Goal: Complete application form: Complete application form

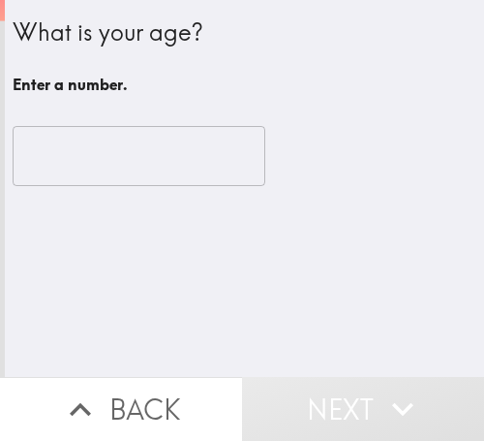
click at [69, 157] on input "number" at bounding box center [139, 156] width 253 height 60
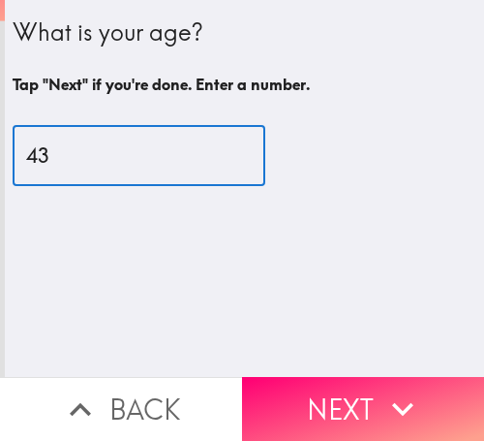
type input "43"
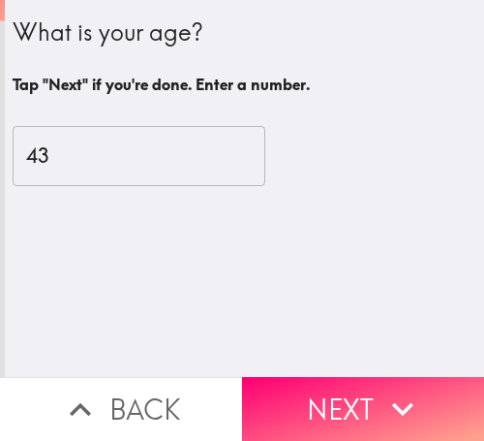
drag, startPoint x: 306, startPoint y: 399, endPoint x: 389, endPoint y: 397, distance: 83.3
click at [306, 399] on button "Next" at bounding box center [363, 409] width 242 height 64
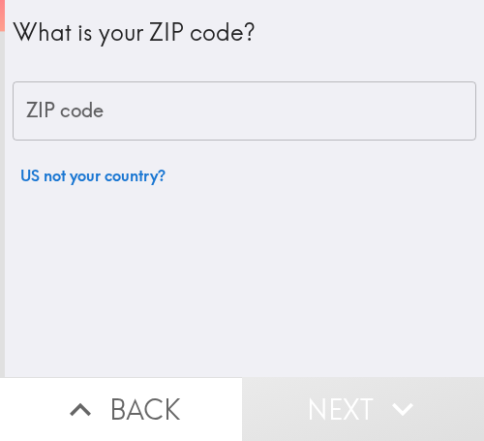
click at [166, 86] on input "ZIP code" at bounding box center [245, 111] width 464 height 60
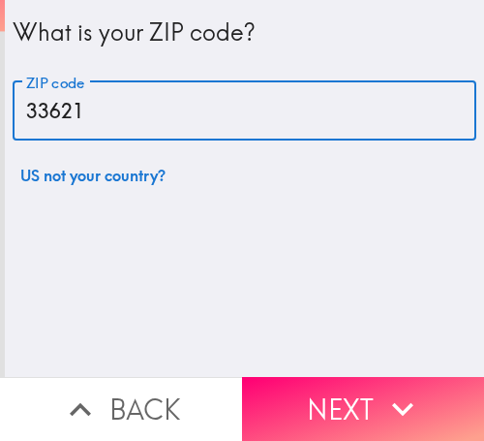
type input "33621"
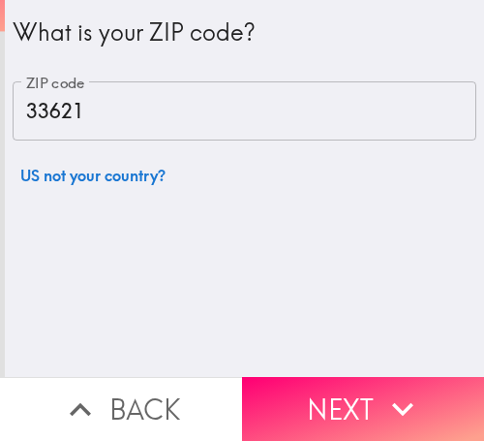
drag, startPoint x: 373, startPoint y: 391, endPoint x: 460, endPoint y: 392, distance: 87.2
click at [382, 390] on icon "button" at bounding box center [403, 408] width 43 height 43
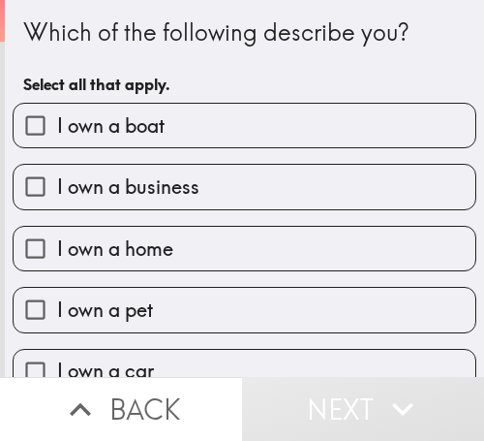
drag, startPoint x: 176, startPoint y: 193, endPoint x: 210, endPoint y: 183, distance: 35.3
click at [176, 193] on span "I own a business" at bounding box center [128, 186] width 142 height 27
click at [57, 193] on input "I own a business" at bounding box center [36, 187] width 44 height 44
checkbox input "true"
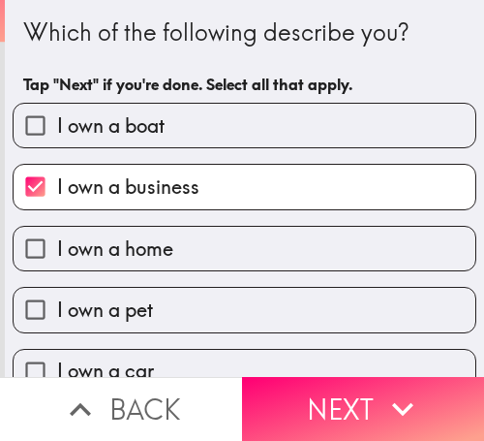
drag, startPoint x: 387, startPoint y: 403, endPoint x: 482, endPoint y: 399, distance: 95.0
click at [387, 403] on icon "button" at bounding box center [403, 408] width 43 height 43
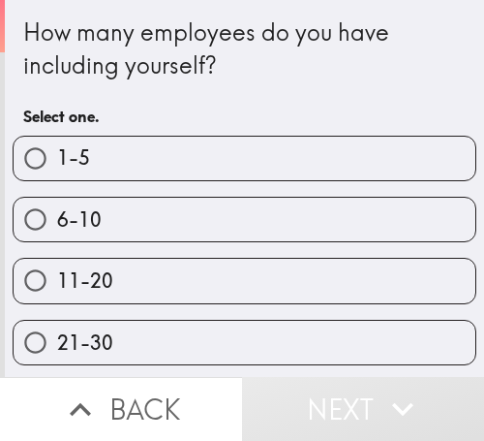
click at [164, 225] on label "6-10" at bounding box center [245, 220] width 462 height 44
click at [57, 225] on input "6-10" at bounding box center [36, 220] width 44 height 44
radio input "true"
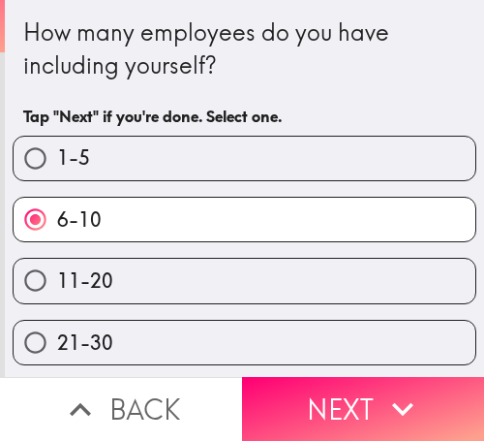
drag, startPoint x: 362, startPoint y: 392, endPoint x: 261, endPoint y: 392, distance: 101.7
click at [361, 392] on button "Next" at bounding box center [363, 409] width 242 height 64
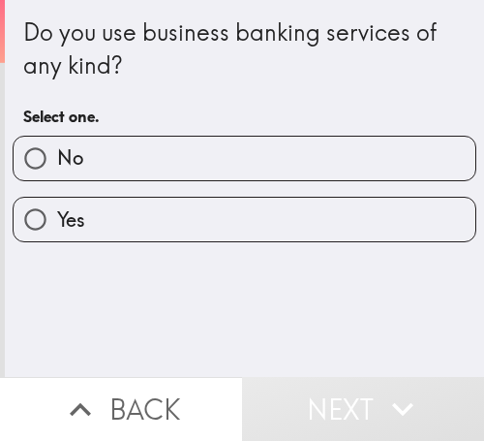
drag, startPoint x: 74, startPoint y: 155, endPoint x: 241, endPoint y: 155, distance: 167.5
click at [74, 155] on span "No" at bounding box center [70, 157] width 26 height 27
click at [57, 155] on input "No" at bounding box center [36, 159] width 44 height 44
radio input "true"
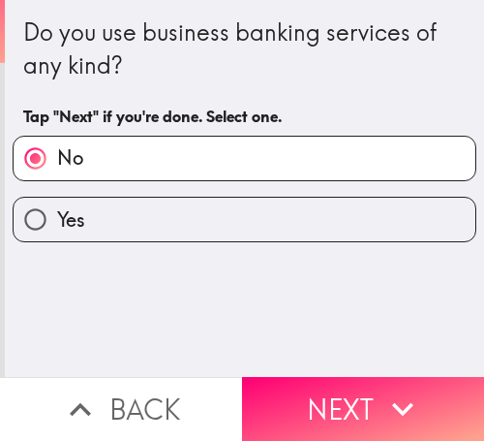
click at [114, 220] on label "Yes" at bounding box center [245, 220] width 462 height 44
click at [57, 220] on input "Yes" at bounding box center [36, 220] width 44 height 44
radio input "true"
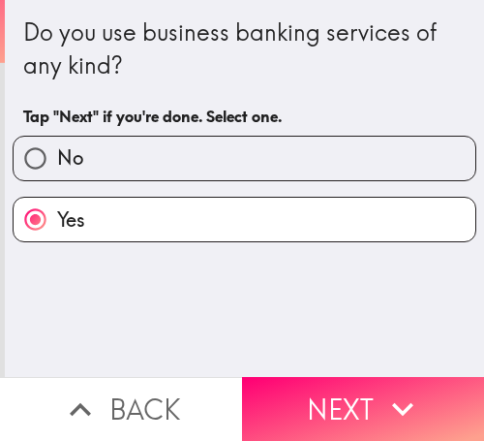
click at [339, 395] on button "Next" at bounding box center [363, 409] width 242 height 64
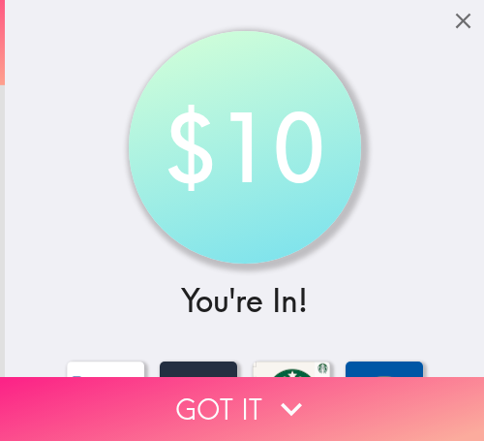
click at [191, 399] on button "Got it" at bounding box center [242, 409] width 484 height 64
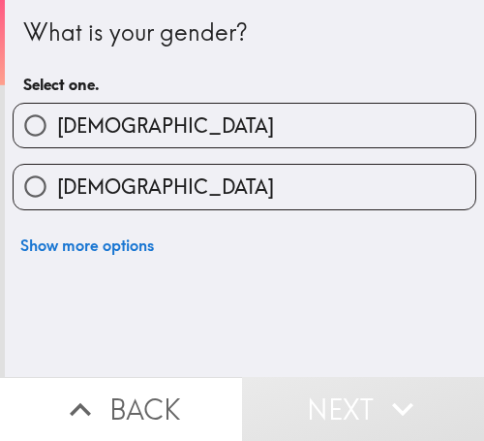
drag, startPoint x: 152, startPoint y: 208, endPoint x: 255, endPoint y: 164, distance: 111.9
click at [152, 208] on label "[DEMOGRAPHIC_DATA]" at bounding box center [245, 187] width 462 height 44
click at [57, 208] on input "[DEMOGRAPHIC_DATA]" at bounding box center [36, 187] width 44 height 44
radio input "true"
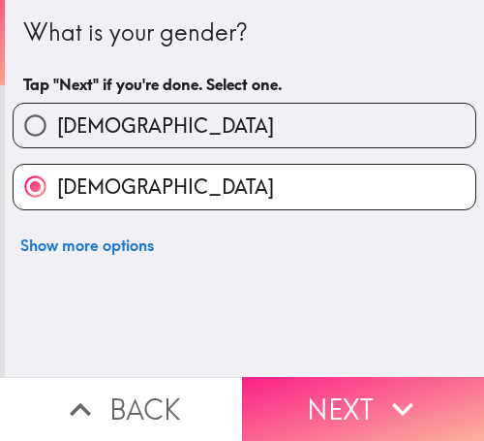
drag, startPoint x: 351, startPoint y: 391, endPoint x: 469, endPoint y: 391, distance: 118.2
click at [351, 391] on button "Next" at bounding box center [363, 409] width 242 height 64
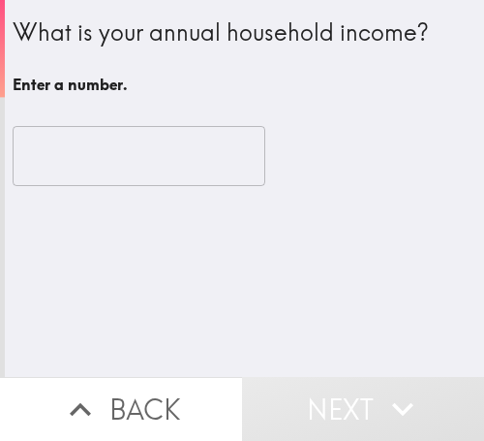
click at [62, 167] on input "number" at bounding box center [139, 156] width 253 height 60
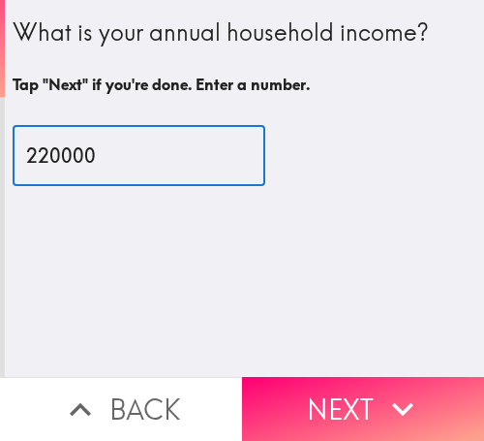
type input "220000"
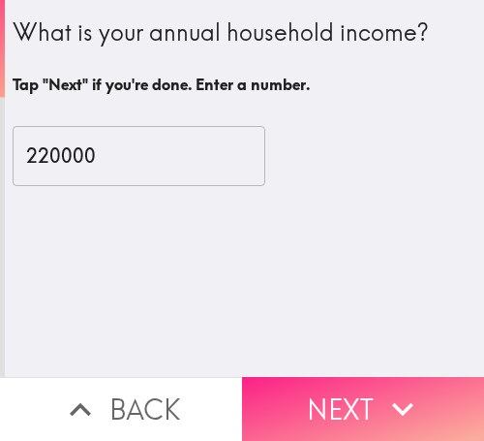
drag, startPoint x: 313, startPoint y: 398, endPoint x: 468, endPoint y: 398, distance: 155.0
click at [313, 398] on button "Next" at bounding box center [363, 409] width 242 height 64
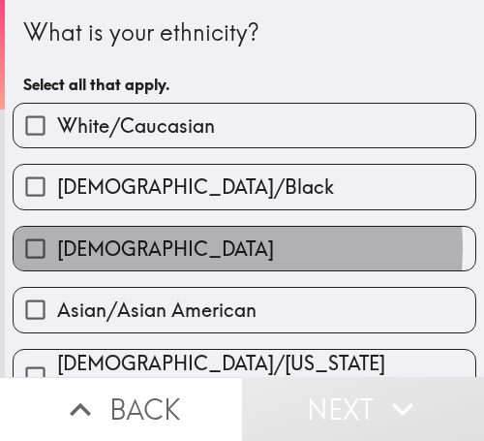
click at [170, 248] on label "[DEMOGRAPHIC_DATA]" at bounding box center [245, 249] width 462 height 44
click at [57, 248] on input "[DEMOGRAPHIC_DATA]" at bounding box center [36, 249] width 44 height 44
checkbox input "true"
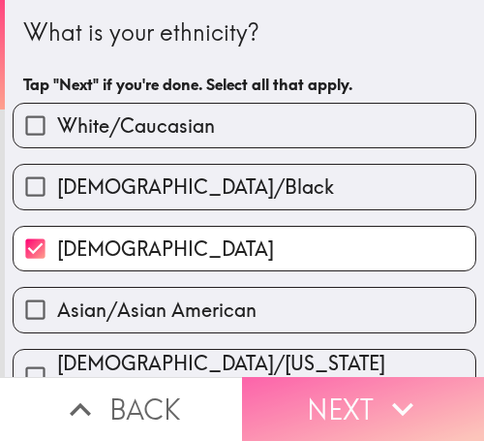
drag, startPoint x: 368, startPoint y: 396, endPoint x: 461, endPoint y: 397, distance: 93.0
click at [369, 396] on button "Next" at bounding box center [363, 409] width 242 height 64
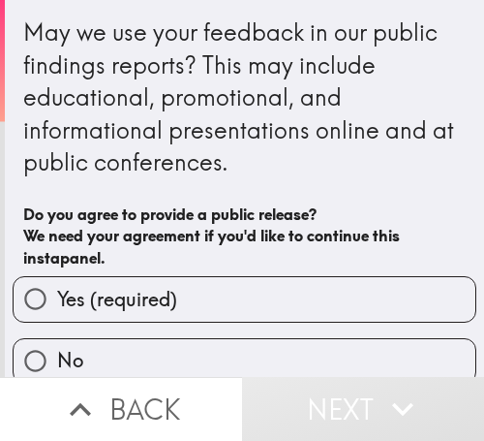
drag, startPoint x: 176, startPoint y: 303, endPoint x: 194, endPoint y: 302, distance: 17.5
click at [176, 303] on label "Yes (required)" at bounding box center [245, 299] width 462 height 44
click at [57, 303] on input "Yes (required)" at bounding box center [36, 299] width 44 height 44
radio input "true"
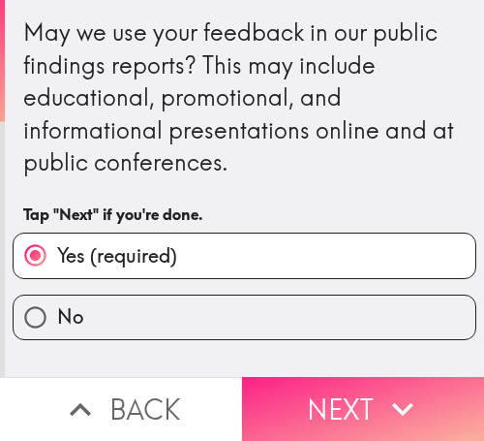
drag, startPoint x: 368, startPoint y: 384, endPoint x: 8, endPoint y: 384, distance: 360.3
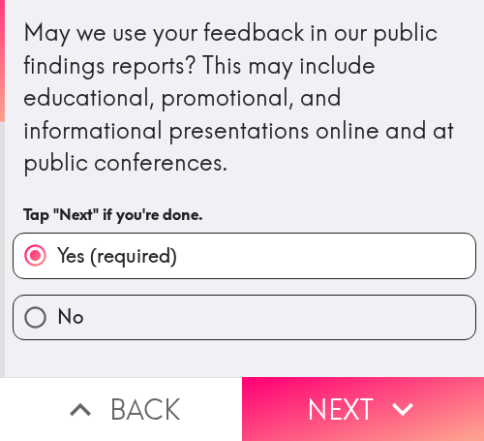
click at [363, 384] on button "Next" at bounding box center [363, 409] width 242 height 64
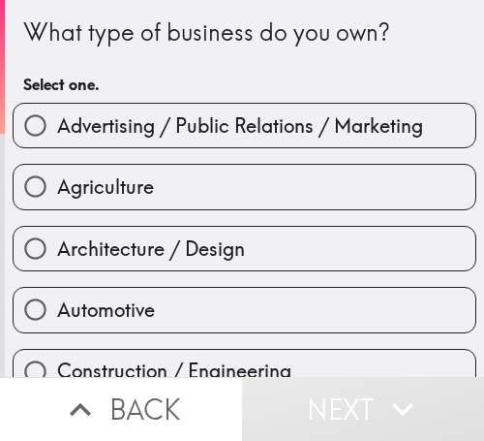
drag, startPoint x: 191, startPoint y: 171, endPoint x: 202, endPoint y: 170, distance: 11.7
click at [191, 171] on label "Agriculture" at bounding box center [245, 187] width 462 height 44
click at [57, 171] on input "Agriculture" at bounding box center [36, 187] width 44 height 44
radio input "true"
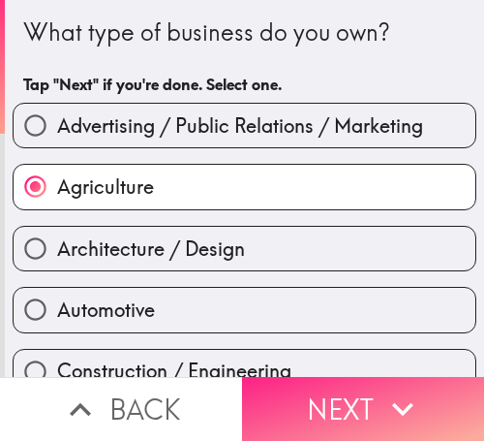
drag, startPoint x: 326, startPoint y: 395, endPoint x: 376, endPoint y: 395, distance: 49.4
click at [326, 395] on button "Next" at bounding box center [363, 409] width 242 height 64
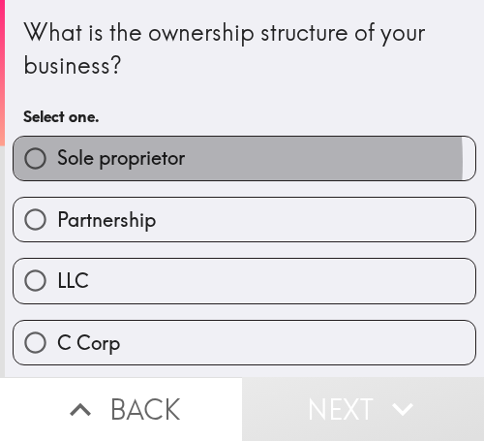
click at [153, 162] on span "Sole proprietor" at bounding box center [121, 157] width 128 height 27
click at [57, 162] on input "Sole proprietor" at bounding box center [36, 159] width 44 height 44
radio input "true"
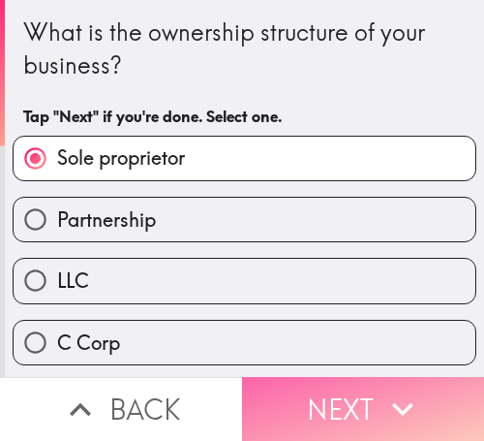
click at [369, 395] on button "Next" at bounding box center [363, 409] width 242 height 64
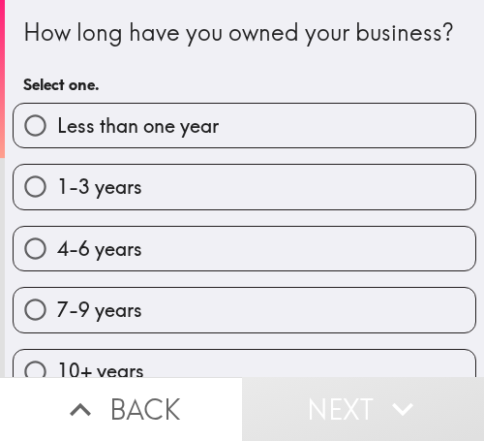
click at [141, 270] on label "4-6 years" at bounding box center [245, 249] width 462 height 44
click at [57, 270] on input "4-6 years" at bounding box center [36, 249] width 44 height 44
radio input "true"
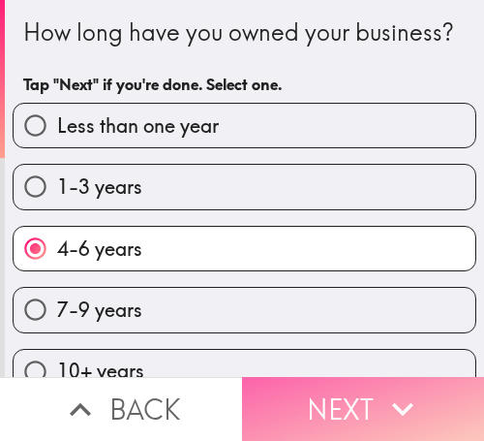
drag, startPoint x: 291, startPoint y: 384, endPoint x: 395, endPoint y: 384, distance: 104.6
click at [291, 384] on button "Next" at bounding box center [363, 409] width 242 height 64
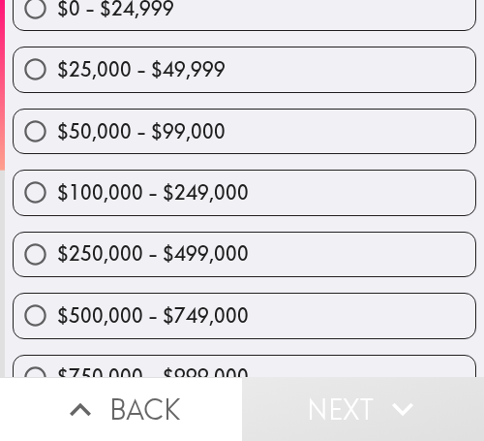
scroll to position [216, 0]
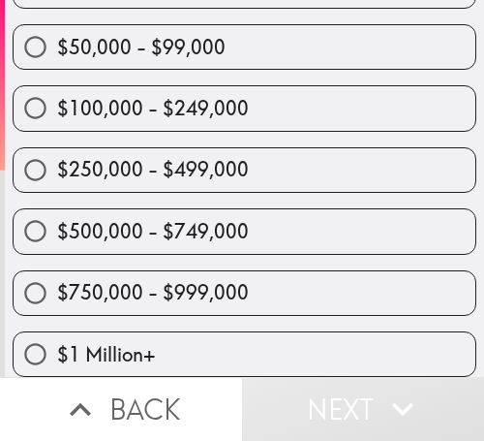
click at [216, 228] on span "$500,000 - $749,000" at bounding box center [153, 231] width 192 height 27
click at [57, 228] on input "$500,000 - $749,000" at bounding box center [36, 231] width 44 height 44
radio input "true"
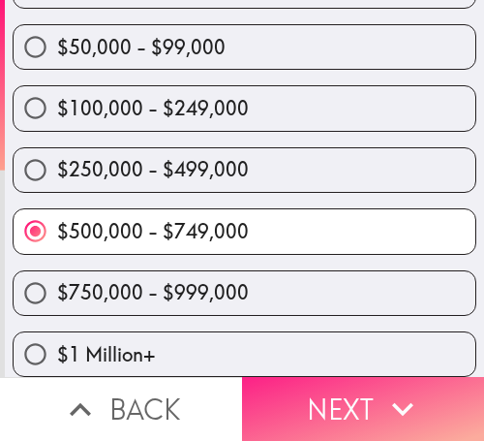
click at [372, 406] on button "Next" at bounding box center [363, 409] width 242 height 64
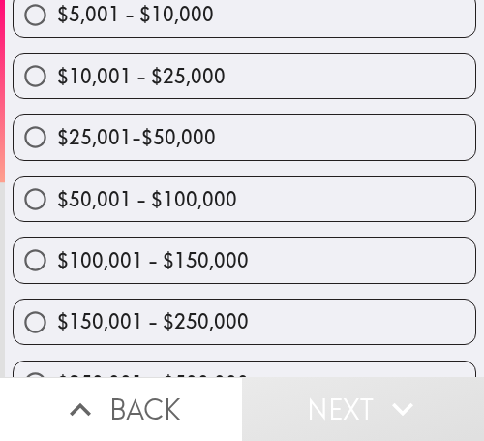
scroll to position [404, 0]
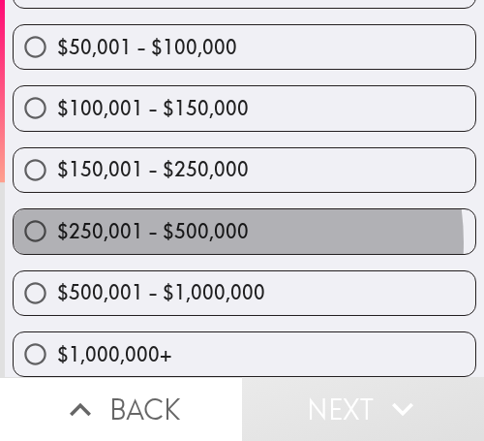
click at [201, 228] on span "$250,001 - $500,000" at bounding box center [153, 231] width 192 height 27
click at [57, 228] on input "$250,001 - $500,000" at bounding box center [36, 231] width 44 height 44
radio input "true"
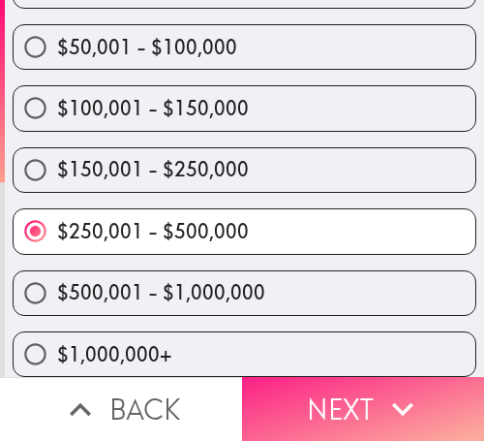
click at [366, 403] on button "Next" at bounding box center [363, 409] width 242 height 64
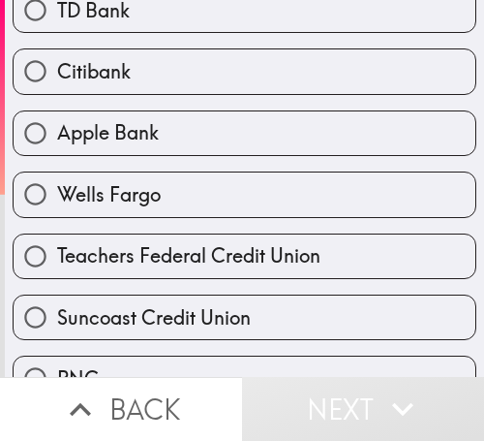
click at [161, 235] on label "Teachers Federal Credit Union" at bounding box center [245, 256] width 462 height 44
click at [57, 235] on input "Teachers Federal Credit Union" at bounding box center [36, 256] width 44 height 44
radio input "true"
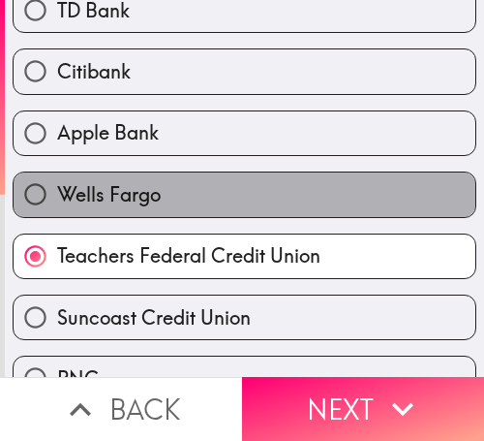
drag, startPoint x: 242, startPoint y: 199, endPoint x: 474, endPoint y: 198, distance: 231.5
click at [242, 198] on label "Wells Fargo" at bounding box center [245, 194] width 462 height 44
click at [57, 198] on input "Wells Fargo" at bounding box center [36, 194] width 44 height 44
radio input "true"
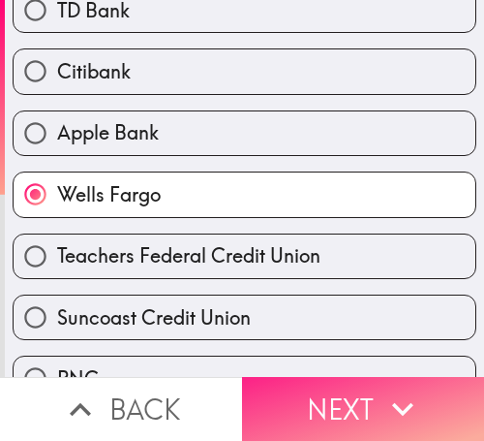
drag, startPoint x: 351, startPoint y: 395, endPoint x: 453, endPoint y: 399, distance: 102.7
click at [351, 395] on button "Next" at bounding box center [363, 409] width 242 height 64
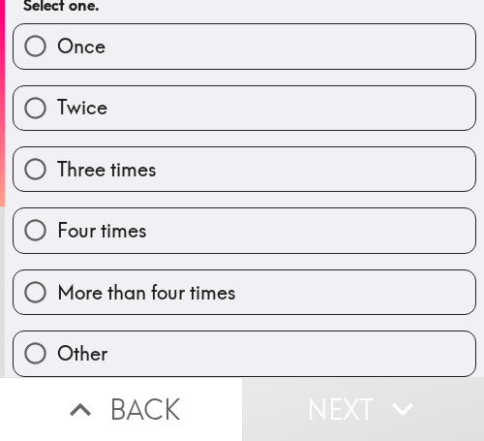
scroll to position [159, 0]
drag, startPoint x: 124, startPoint y: 213, endPoint x: 260, endPoint y: 220, distance: 135.8
click at [124, 217] on span "Four times" at bounding box center [102, 230] width 90 height 27
click at [57, 213] on input "Four times" at bounding box center [36, 230] width 44 height 44
radio input "true"
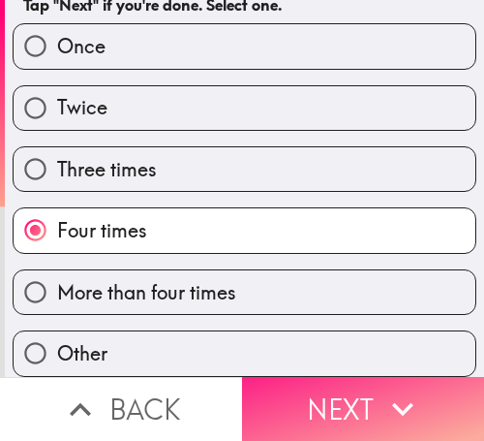
drag, startPoint x: 365, startPoint y: 377, endPoint x: 281, endPoint y: 394, distance: 86.0
click at [365, 377] on button "Next" at bounding box center [363, 409] width 242 height 64
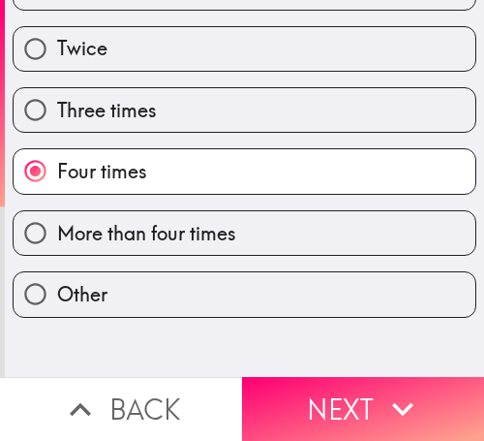
scroll to position [0, 0]
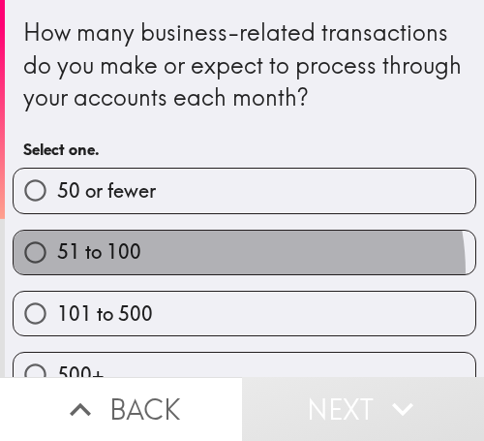
click at [202, 273] on label "51 to 100" at bounding box center [245, 252] width 462 height 44
click at [57, 273] on input "51 to 100" at bounding box center [36, 252] width 44 height 44
radio input "true"
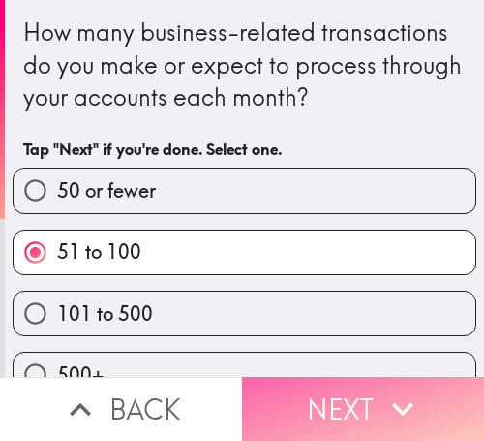
click at [414, 403] on icon "button" at bounding box center [403, 408] width 43 height 43
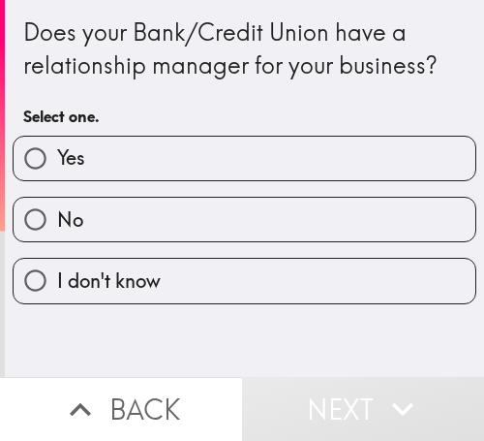
drag, startPoint x: 125, startPoint y: 167, endPoint x: 402, endPoint y: 160, distance: 277.1
click at [126, 167] on label "Yes" at bounding box center [245, 159] width 462 height 44
click at [57, 167] on input "Yes" at bounding box center [36, 159] width 44 height 44
radio input "true"
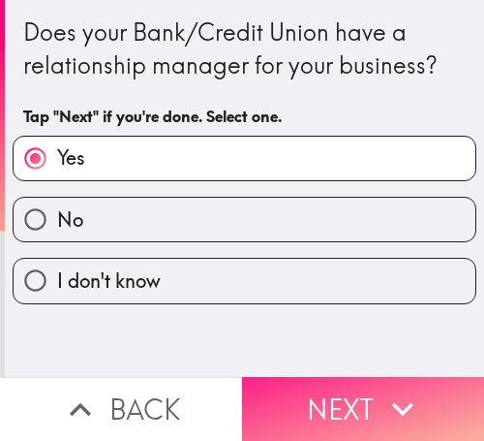
click at [331, 385] on button "Next" at bounding box center [363, 409] width 242 height 64
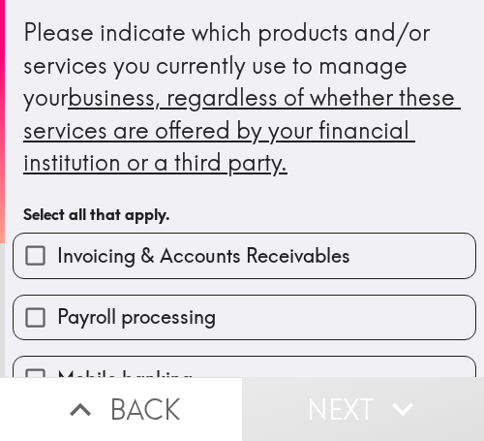
click at [98, 261] on span "Invoicing & Accounts Receivables" at bounding box center [203, 255] width 293 height 27
click at [57, 261] on input "Invoicing & Accounts Receivables" at bounding box center [36, 255] width 44 height 44
checkbox input "true"
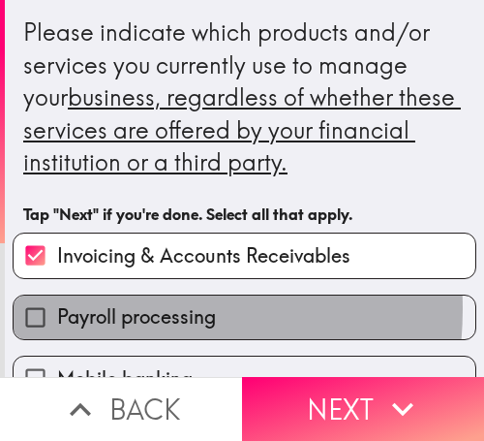
click at [106, 309] on span "Payroll processing" at bounding box center [136, 316] width 159 height 27
click at [57, 309] on input "Payroll processing" at bounding box center [36, 317] width 44 height 44
checkbox input "true"
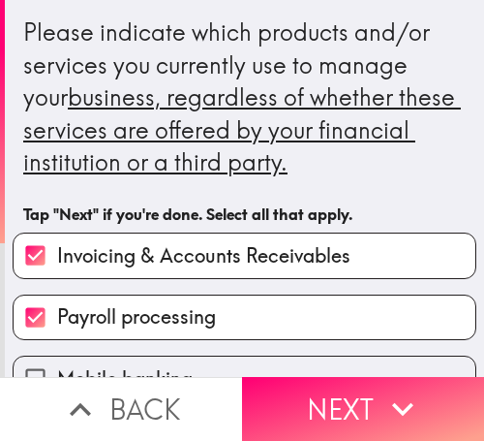
scroll to position [291, 0]
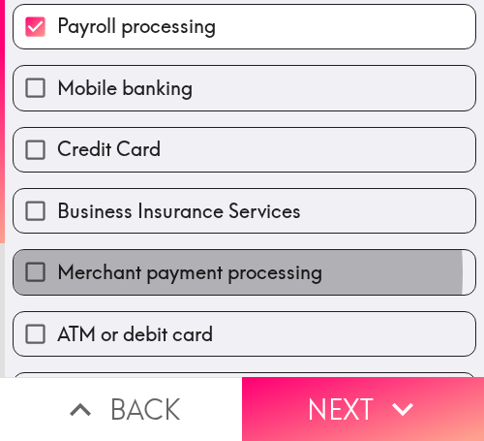
click at [125, 272] on span "Merchant payment processing" at bounding box center [189, 272] width 265 height 27
click at [57, 272] on input "Merchant payment processing" at bounding box center [36, 272] width 44 height 44
checkbox input "true"
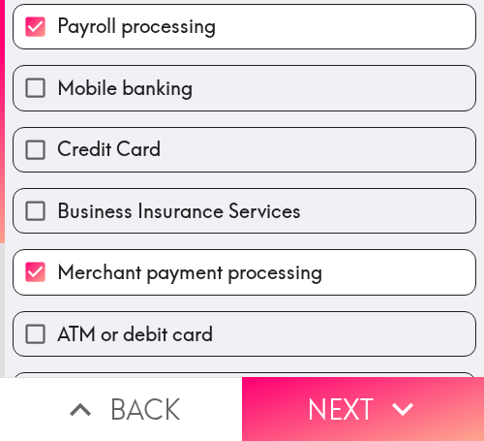
click at [133, 214] on span "Business Insurance Services" at bounding box center [179, 211] width 244 height 27
click at [57, 214] on input "Business Insurance Services" at bounding box center [36, 211] width 44 height 44
checkbox input "true"
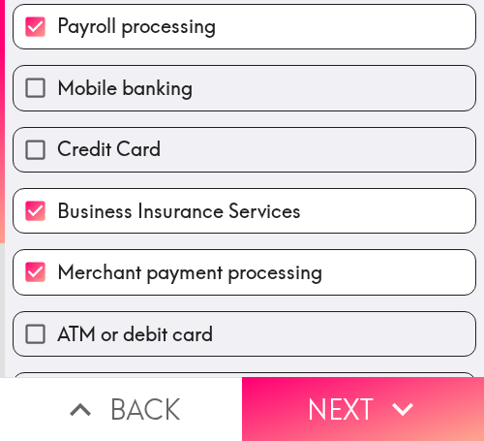
click at [130, 323] on span "ATM or debit card" at bounding box center [135, 334] width 156 height 27
click at [57, 323] on input "ATM or debit card" at bounding box center [36, 334] width 44 height 44
checkbox input "true"
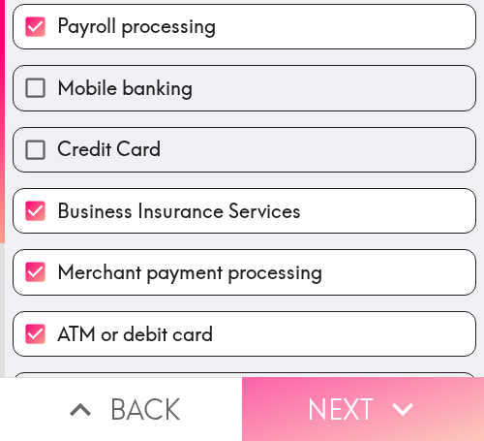
click at [333, 387] on button "Next" at bounding box center [363, 409] width 242 height 64
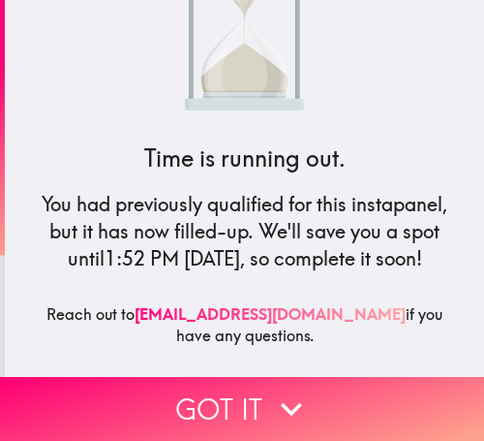
scroll to position [127, 0]
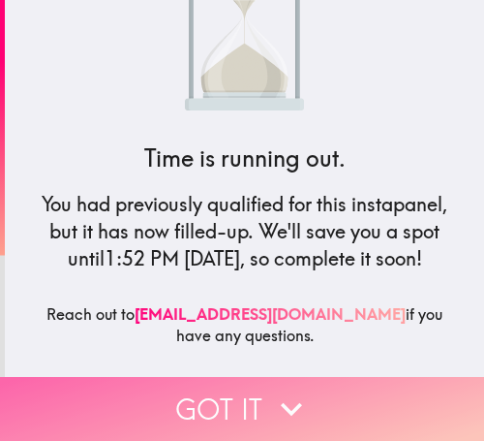
drag, startPoint x: 155, startPoint y: 391, endPoint x: 464, endPoint y: 401, distance: 309.1
click at [155, 391] on button "Got it" at bounding box center [242, 409] width 484 height 64
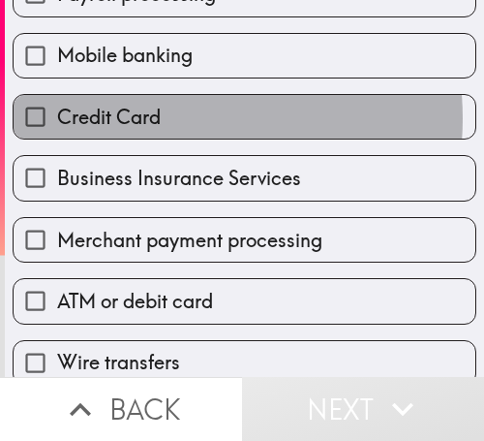
click at [154, 118] on span "Credit Card" at bounding box center [109, 117] width 104 height 27
click at [57, 118] on input "Credit Card" at bounding box center [36, 117] width 44 height 44
checkbox input "true"
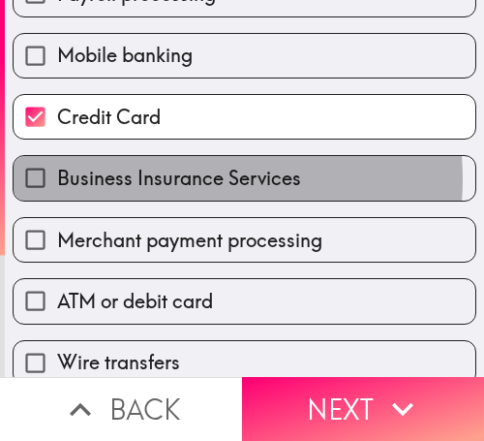
drag, startPoint x: 156, startPoint y: 179, endPoint x: 172, endPoint y: 224, distance: 47.5
click at [156, 180] on span "Business Insurance Services" at bounding box center [179, 178] width 244 height 27
click at [57, 180] on input "Business Insurance Services" at bounding box center [36, 178] width 44 height 44
checkbox input "true"
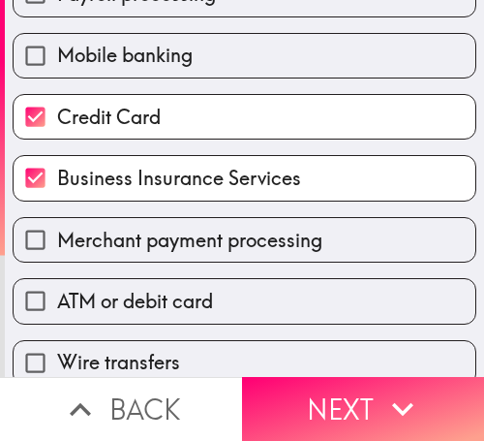
click at [172, 243] on span "Merchant payment processing" at bounding box center [189, 240] width 265 height 27
click at [57, 243] on input "Merchant payment processing" at bounding box center [36, 240] width 44 height 44
checkbox input "true"
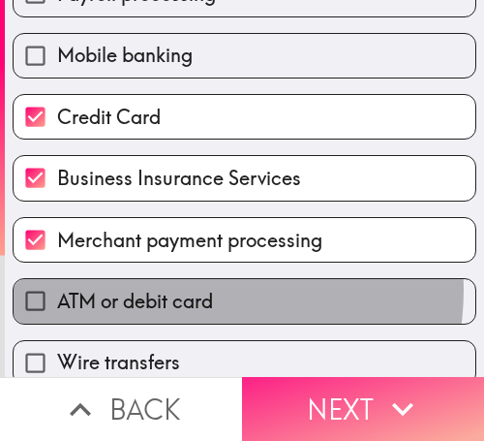
drag, startPoint x: 184, startPoint y: 290, endPoint x: 337, endPoint y: 376, distance: 175.6
click at [185, 292] on span "ATM or debit card" at bounding box center [135, 301] width 156 height 27
click at [57, 292] on input "ATM or debit card" at bounding box center [36, 301] width 44 height 44
checkbox input "true"
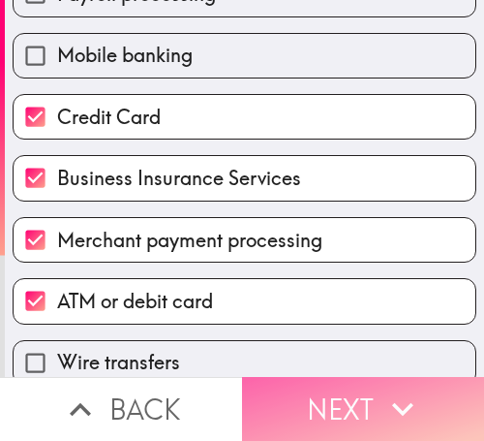
click at [341, 407] on button "Next" at bounding box center [363, 409] width 242 height 64
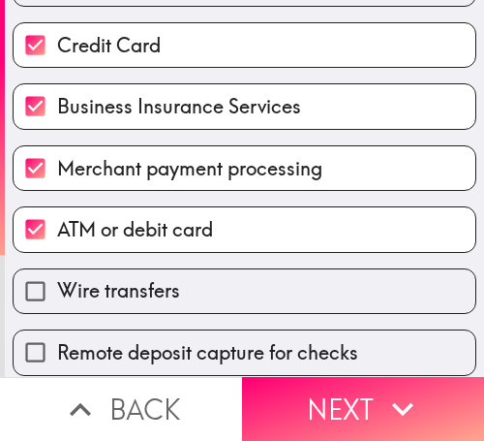
scroll to position [25, 0]
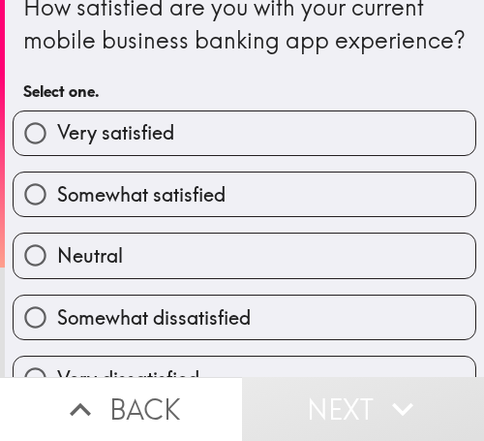
click at [150, 208] on span "Somewhat satisfied" at bounding box center [141, 194] width 169 height 27
click at [57, 216] on input "Somewhat satisfied" at bounding box center [36, 194] width 44 height 44
radio input "true"
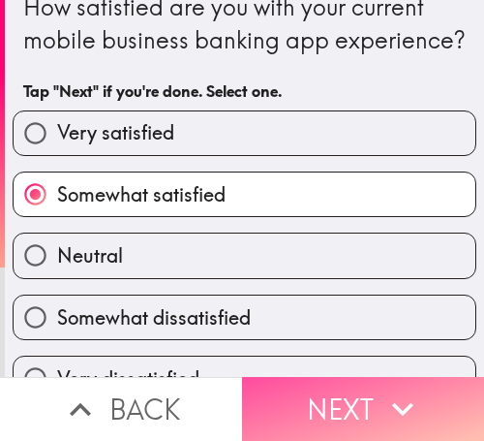
drag, startPoint x: 352, startPoint y: 398, endPoint x: 475, endPoint y: 353, distance: 131.1
click at [355, 397] on button "Next" at bounding box center [363, 409] width 242 height 64
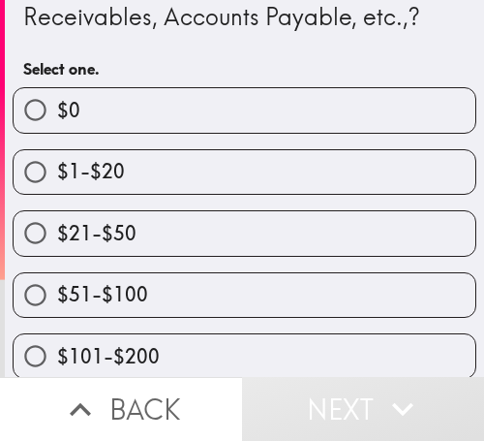
scroll to position [256, 0]
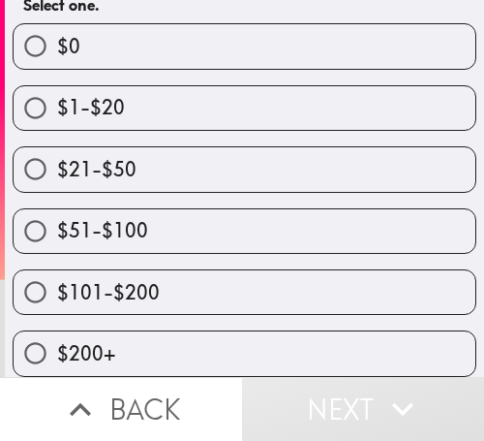
click at [200, 272] on label "$101-$200" at bounding box center [245, 292] width 462 height 44
click at [57, 272] on input "$101-$200" at bounding box center [36, 292] width 44 height 44
radio input "true"
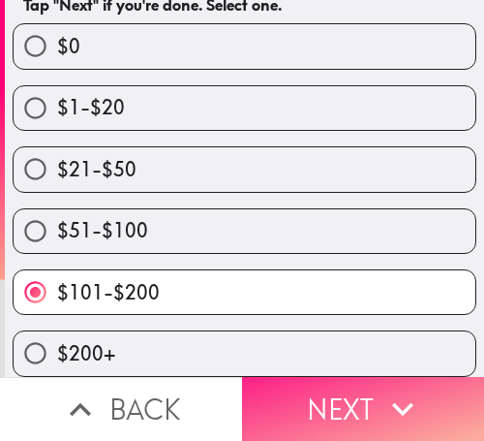
click at [301, 395] on button "Next" at bounding box center [363, 409] width 242 height 64
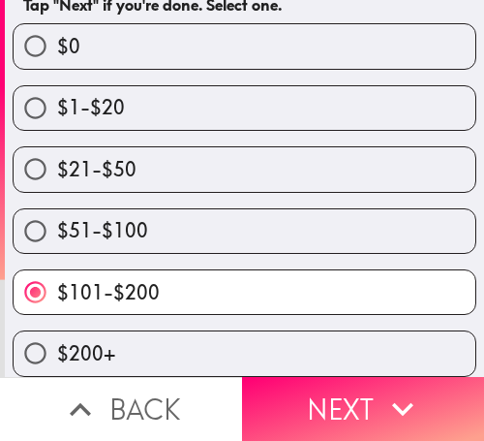
scroll to position [149, 0]
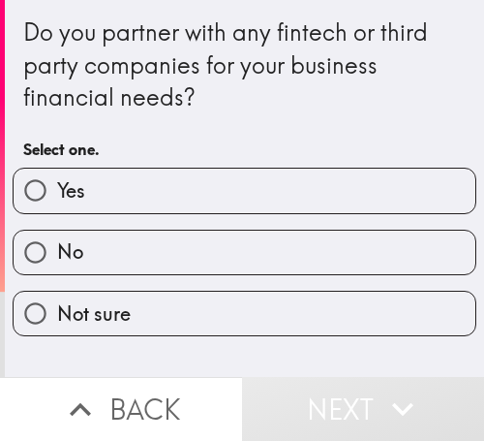
drag, startPoint x: 169, startPoint y: 191, endPoint x: 352, endPoint y: 191, distance: 183.0
click at [169, 191] on label "Yes" at bounding box center [245, 191] width 462 height 44
click at [57, 191] on input "Yes" at bounding box center [36, 191] width 44 height 44
radio input "true"
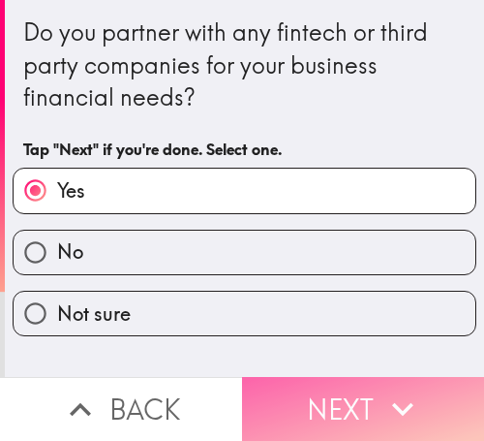
click at [342, 383] on button "Next" at bounding box center [363, 409] width 242 height 64
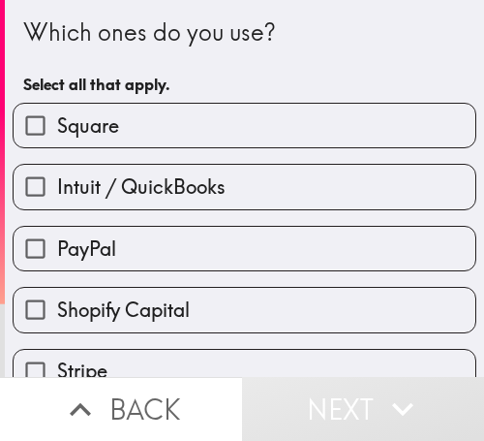
click at [167, 237] on label "PayPal" at bounding box center [245, 249] width 462 height 44
click at [57, 237] on input "PayPal" at bounding box center [36, 249] width 44 height 44
checkbox input "true"
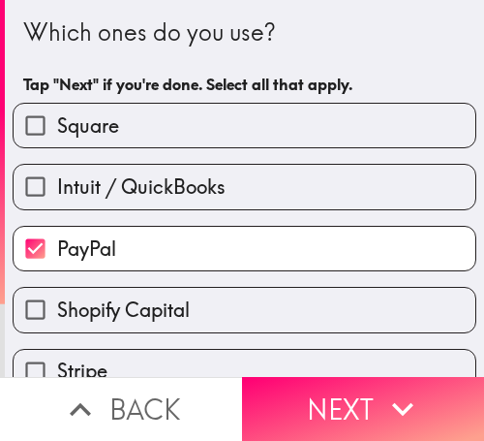
drag, startPoint x: 125, startPoint y: 277, endPoint x: 123, endPoint y: 313, distance: 35.9
click at [122, 297] on div "Shopify Capital" at bounding box center [236, 301] width 479 height 61
drag, startPoint x: 122, startPoint y: 311, endPoint x: 112, endPoint y: 292, distance: 20.8
click at [122, 308] on span "Shopify Capital" at bounding box center [123, 309] width 133 height 27
click at [57, 308] on input "Shopify Capital" at bounding box center [36, 310] width 44 height 44
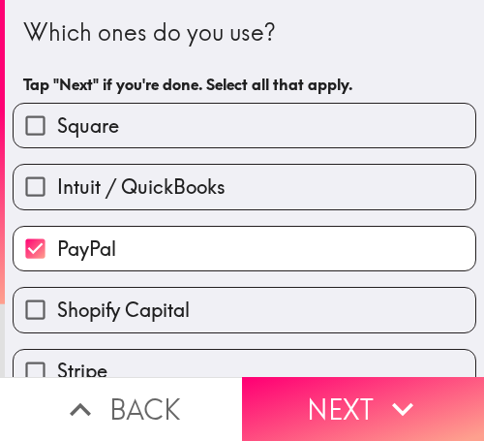
checkbox input "true"
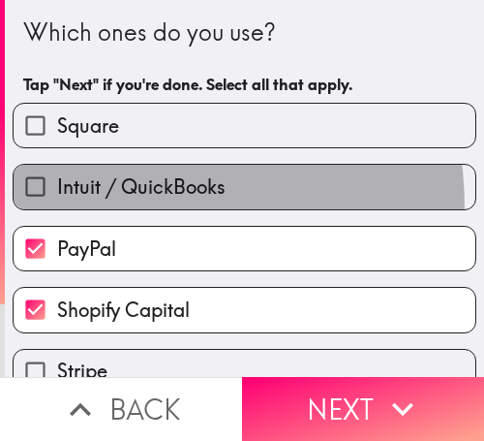
drag, startPoint x: 98, startPoint y: 207, endPoint x: 77, endPoint y: 204, distance: 21.5
click at [98, 204] on label "Intuit / QuickBooks" at bounding box center [245, 187] width 462 height 44
click at [57, 204] on input "Intuit / QuickBooks" at bounding box center [36, 187] width 44 height 44
checkbox input "true"
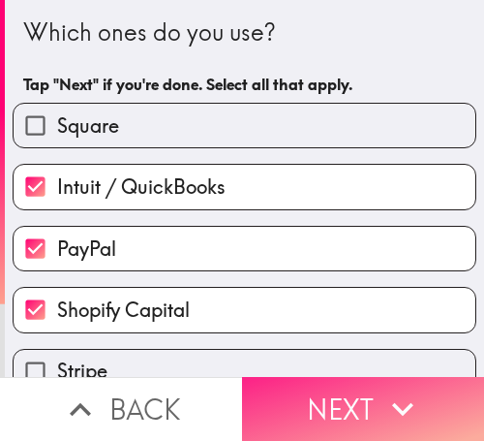
drag, startPoint x: 248, startPoint y: 390, endPoint x: 300, endPoint y: 386, distance: 52.4
click at [251, 390] on button "Next" at bounding box center [363, 409] width 242 height 64
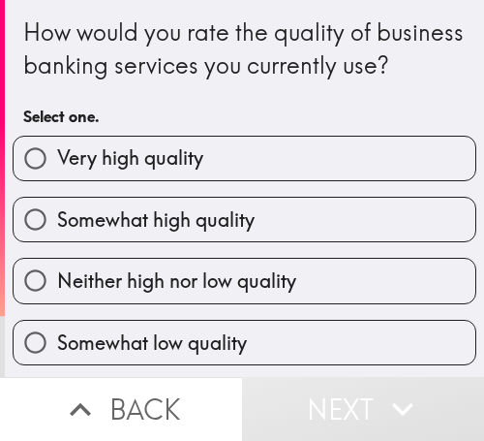
click at [134, 213] on div "Somewhat high quality" at bounding box center [236, 211] width 479 height 61
drag, startPoint x: 304, startPoint y: 169, endPoint x: 250, endPoint y: 182, distance: 55.9
click at [304, 169] on label "Very high quality" at bounding box center [245, 159] width 462 height 44
click at [57, 169] on input "Very high quality" at bounding box center [36, 159] width 44 height 44
radio input "true"
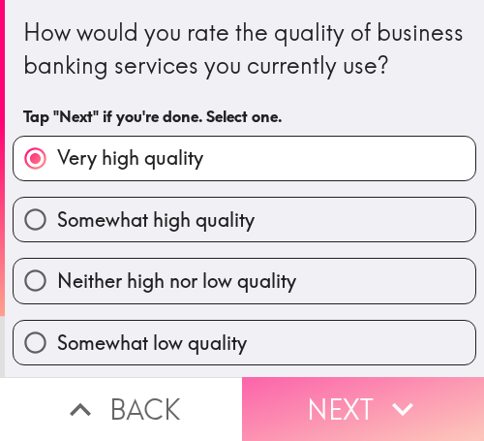
drag, startPoint x: 339, startPoint y: 390, endPoint x: 476, endPoint y: 392, distance: 137.5
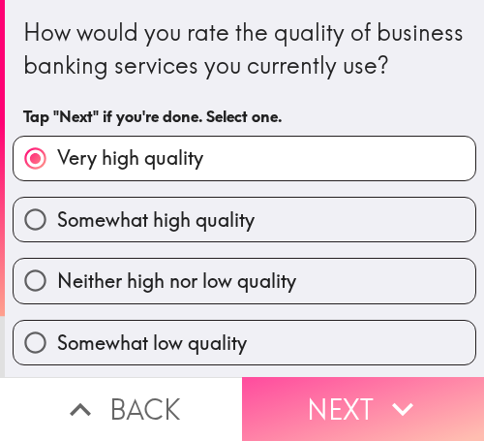
click at [342, 391] on button "Next" at bounding box center [363, 409] width 242 height 64
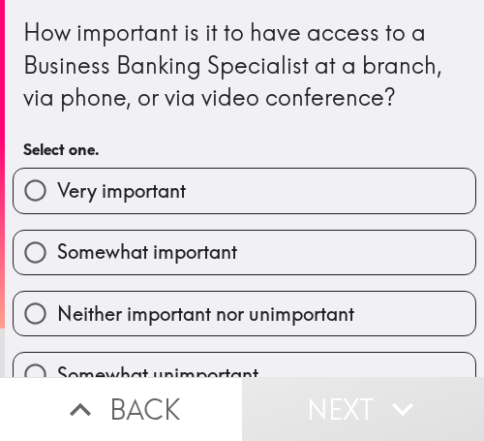
drag, startPoint x: 191, startPoint y: 199, endPoint x: 32, endPoint y: 198, distance: 158.8
click at [172, 198] on label "Very important" at bounding box center [245, 191] width 462 height 44
click at [57, 198] on input "Very important" at bounding box center [36, 191] width 44 height 44
radio input "true"
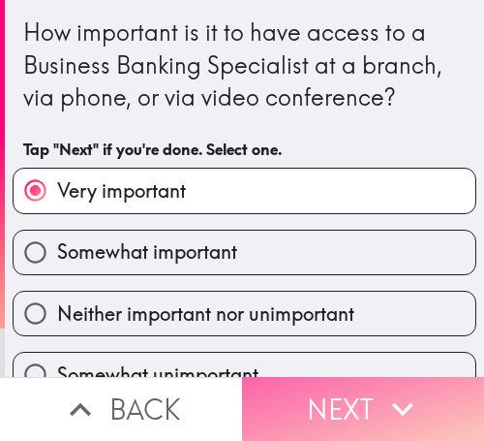
click at [328, 384] on button "Next" at bounding box center [363, 409] width 242 height 64
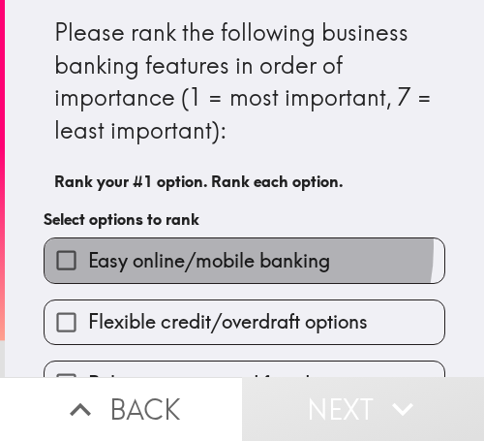
click at [220, 247] on span "Easy online/mobile banking" at bounding box center [209, 260] width 242 height 27
click at [88, 246] on input "Easy online/mobile banking" at bounding box center [67, 260] width 44 height 44
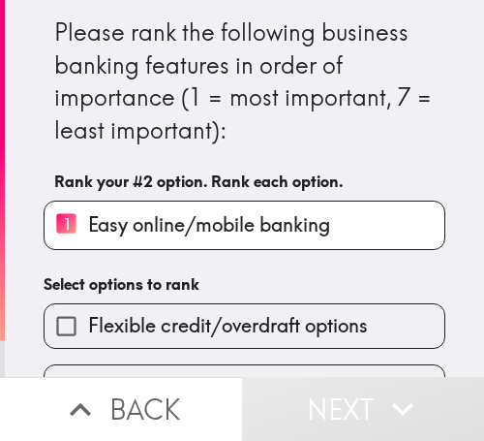
click at [158, 321] on span "Flexible credit/overdraft options" at bounding box center [228, 325] width 280 height 27
click at [88, 321] on input "Flexible credit/overdraft options" at bounding box center [67, 326] width 44 height 44
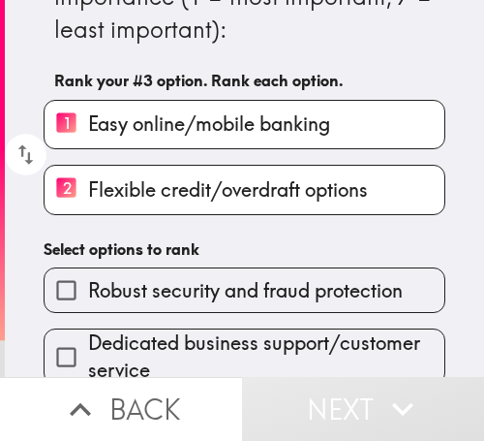
scroll to position [194, 0]
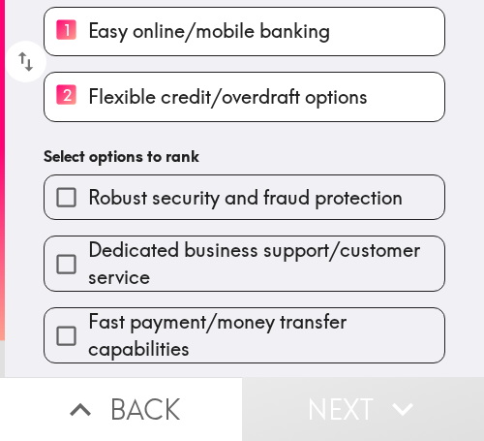
click at [148, 262] on span "Dedicated business support/customer service" at bounding box center [266, 263] width 356 height 54
click at [88, 262] on input "Dedicated business support/customer service" at bounding box center [67, 264] width 44 height 44
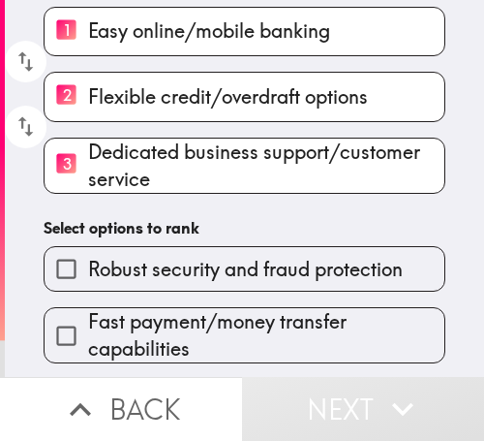
click at [161, 277] on span "Robust security and fraud protection" at bounding box center [245, 269] width 315 height 27
click at [88, 277] on input "Robust security and fraud protection" at bounding box center [67, 269] width 44 height 44
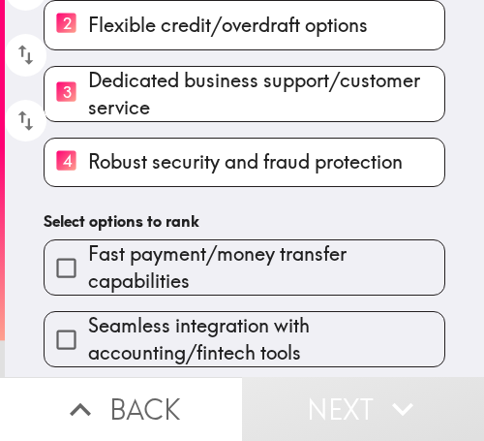
scroll to position [332, 0]
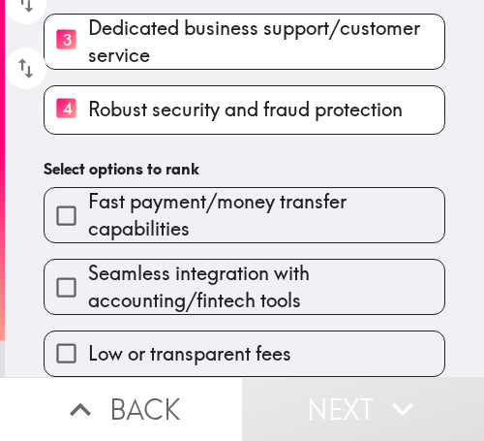
click at [170, 260] on span "Seamless integration with accounting/fintech tools" at bounding box center [266, 287] width 356 height 54
click at [88, 265] on input "Seamless integration with accounting/fintech tools" at bounding box center [67, 287] width 44 height 44
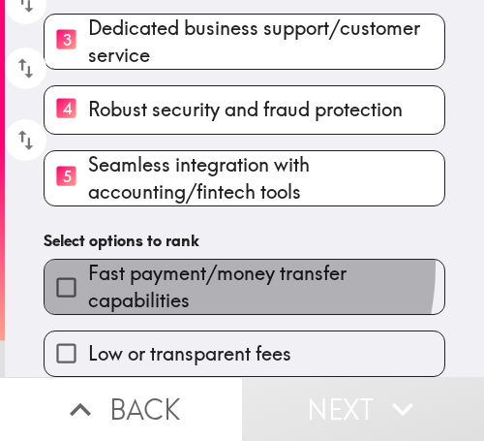
click at [170, 260] on span "Fast payment/money transfer capabilities" at bounding box center [266, 287] width 356 height 54
click at [88, 265] on input "Fast payment/money transfer capabilities" at bounding box center [67, 287] width 44 height 44
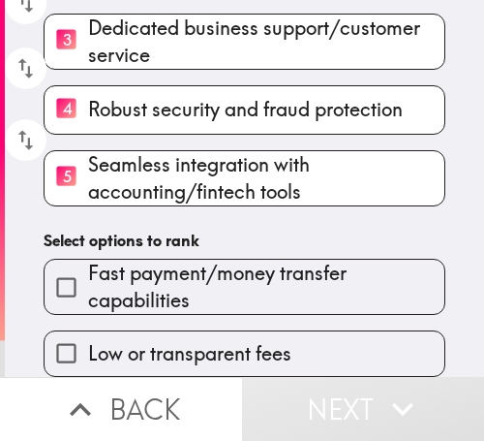
click at [181, 340] on span "Low or transparent fees" at bounding box center [189, 353] width 203 height 27
click at [88, 331] on input "Low or transparent fees" at bounding box center [67, 353] width 44 height 44
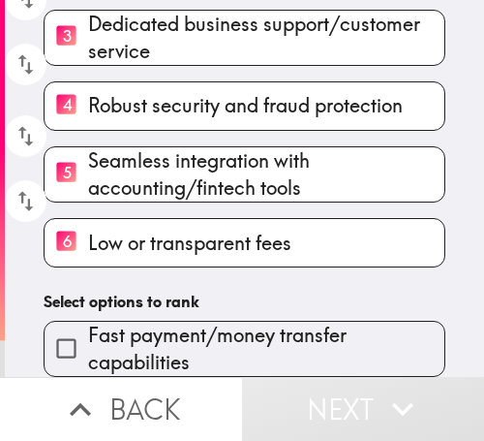
click at [184, 291] on h6 "Select options to rank" at bounding box center [245, 301] width 402 height 21
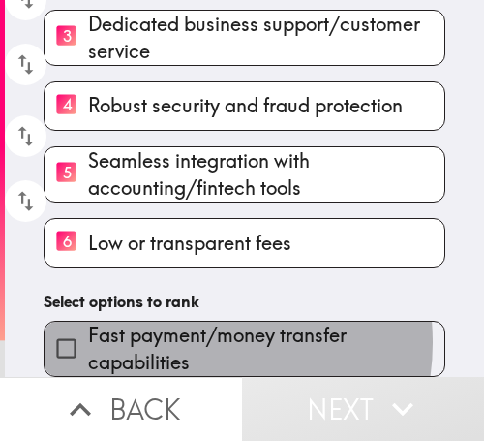
click at [185, 332] on span "Fast payment/money transfer capabilities" at bounding box center [266, 349] width 356 height 54
click at [88, 332] on input "Fast payment/money transfer capabilities" at bounding box center [67, 348] width 44 height 44
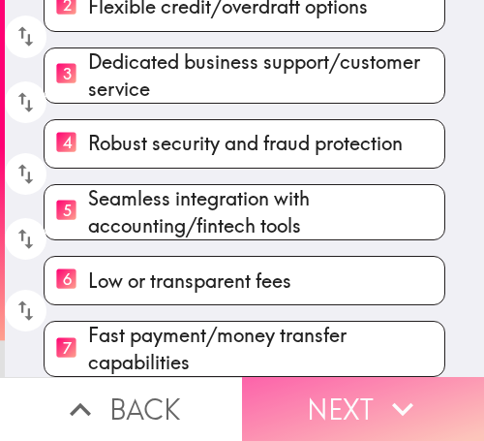
click at [393, 387] on icon "button" at bounding box center [403, 408] width 43 height 43
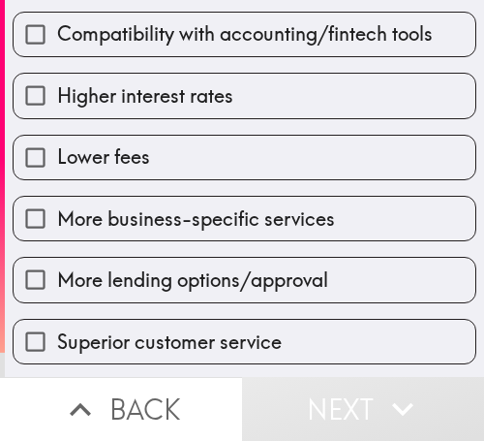
scroll to position [279, 0]
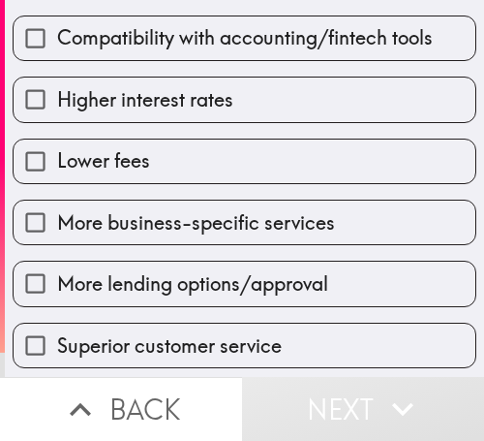
drag, startPoint x: 268, startPoint y: 218, endPoint x: 272, endPoint y: 194, distance: 24.5
click at [270, 209] on span "More business-specific services" at bounding box center [196, 222] width 278 height 27
click at [57, 208] on input "More business-specific services" at bounding box center [36, 222] width 44 height 44
checkbox input "true"
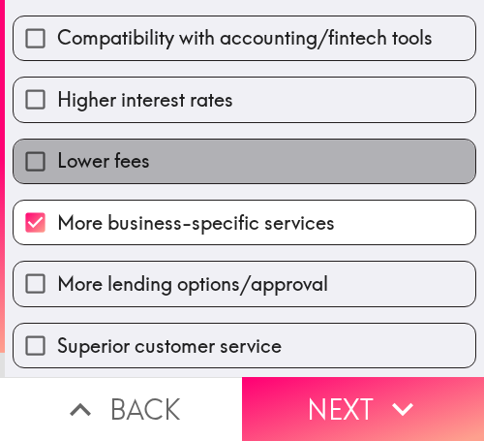
drag, startPoint x: 272, startPoint y: 170, endPoint x: 255, endPoint y: 120, distance: 53.3
click at [264, 145] on label "Lower fees" at bounding box center [245, 161] width 462 height 44
click at [57, 145] on input "Lower fees" at bounding box center [36, 161] width 44 height 44
checkbox input "true"
click at [249, 93] on label "Higher interest rates" at bounding box center [245, 99] width 462 height 44
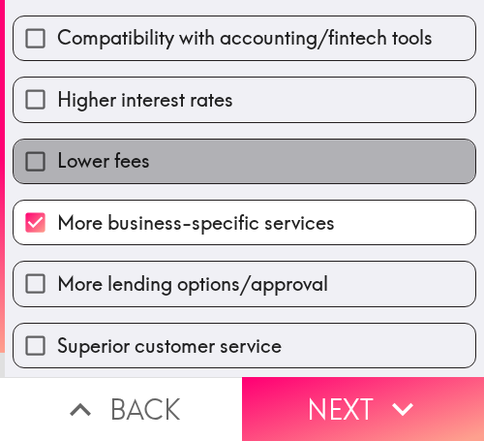
click at [57, 93] on input "Higher interest rates" at bounding box center [36, 99] width 44 height 44
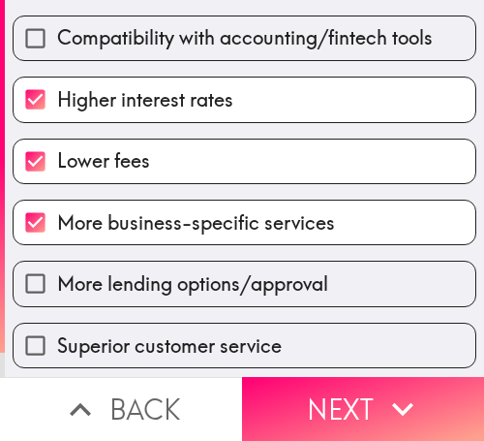
drag, startPoint x: 248, startPoint y: 89, endPoint x: 248, endPoint y: 78, distance: 10.7
click at [248, 81] on label "Higher interest rates" at bounding box center [245, 99] width 462 height 44
click at [57, 81] on input "Higher interest rates" at bounding box center [36, 99] width 44 height 44
checkbox input "false"
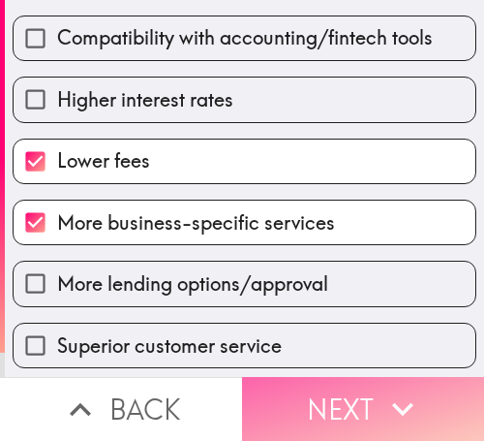
click at [343, 385] on button "Next" at bounding box center [363, 409] width 242 height 64
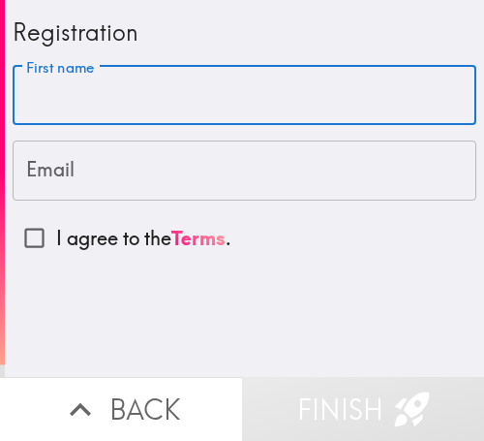
click at [108, 100] on input "First name" at bounding box center [245, 96] width 464 height 60
paste input "[PERSON_NAME]"
type input "[PERSON_NAME]"
click at [104, 155] on input "Email" at bounding box center [245, 170] width 464 height 60
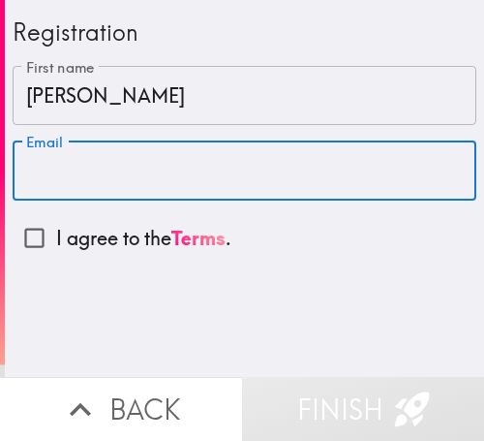
paste input "[EMAIL_ADDRESS][DOMAIN_NAME]"
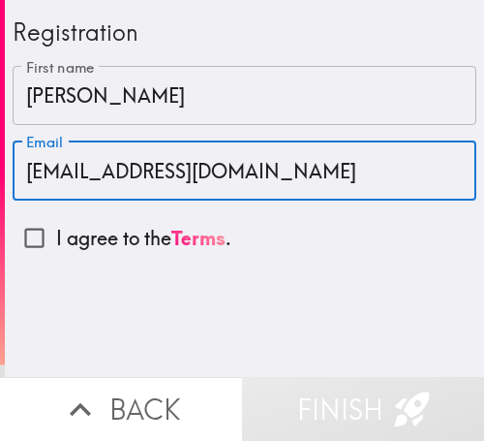
type input "[EMAIL_ADDRESS][DOMAIN_NAME]"
click at [29, 232] on input "I agree to the Terms ." at bounding box center [35, 238] width 44 height 44
checkbox input "true"
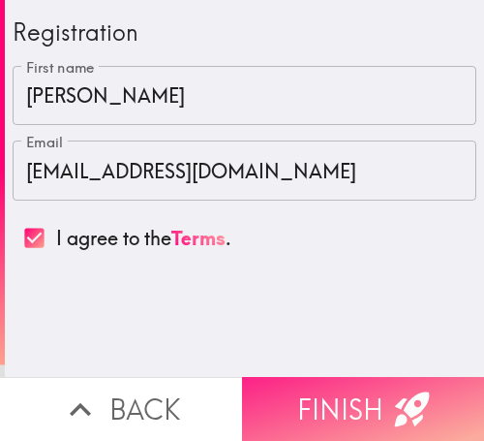
click at [373, 399] on button "Finish" at bounding box center [363, 409] width 242 height 64
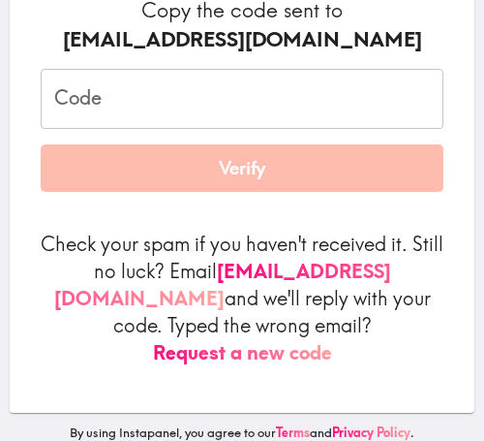
scroll to position [303, 0]
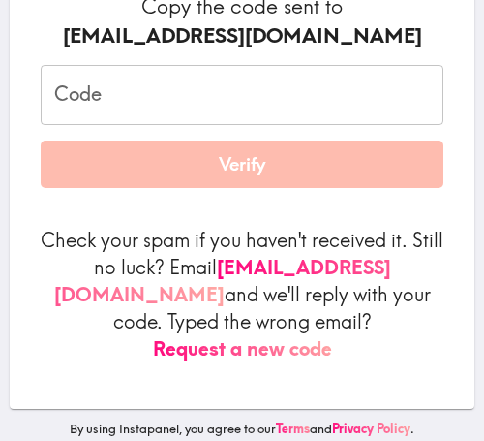
click at [301, 92] on input "Code" at bounding box center [242, 95] width 403 height 60
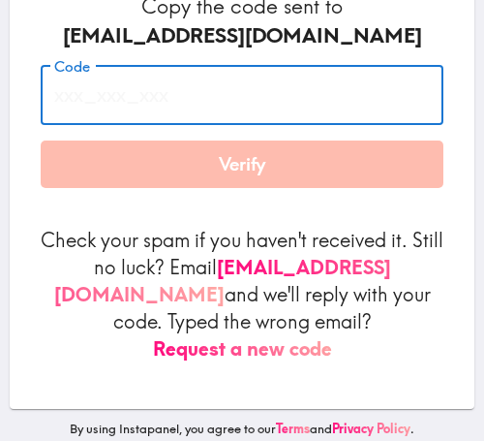
paste input "nET_7B9_Kng"
type input "nET_7B9_Kng"
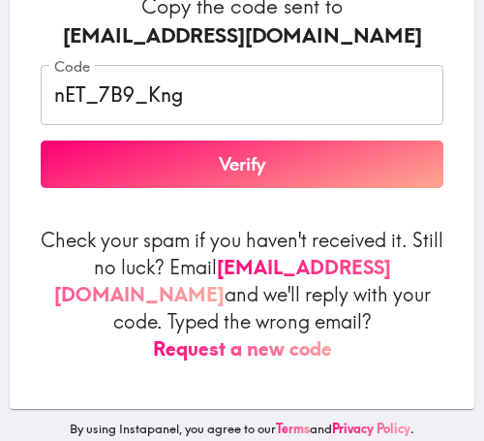
click at [336, 216] on form "Copy the code sent to [EMAIL_ADDRESS][DOMAIN_NAME] Code nET_7B9_Kng Code Verify…" at bounding box center [242, 177] width 403 height 370
click at [295, 172] on button "Verify" at bounding box center [242, 164] width 403 height 48
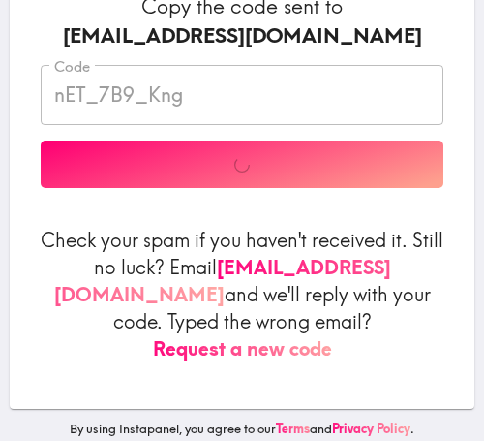
scroll to position [212, 0]
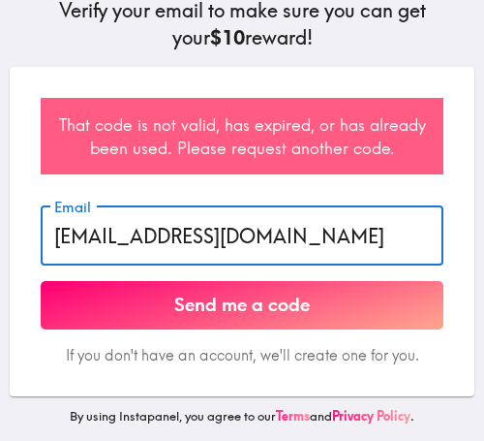
drag, startPoint x: 309, startPoint y: 218, endPoint x: 20, endPoint y: 219, distance: 288.6
click at [20, 219] on div "That code is not valid, has expired, or has already been used. Please request a…" at bounding box center [242, 231] width 465 height 329
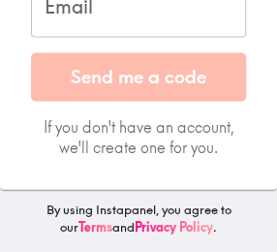
scroll to position [439, 0]
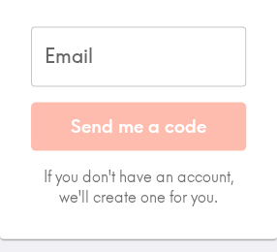
click at [121, 64] on input "Email" at bounding box center [138, 56] width 215 height 60
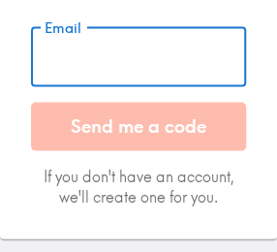
click at [96, 63] on input "Email" at bounding box center [138, 56] width 215 height 60
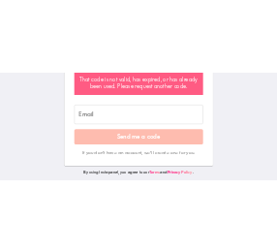
scroll to position [295, 0]
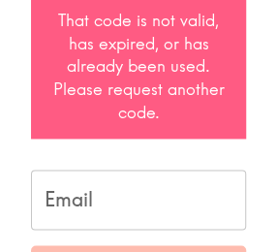
click at [120, 190] on input "Email" at bounding box center [138, 199] width 215 height 60
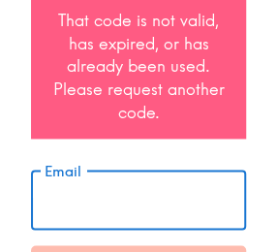
paste input "[EMAIL_ADDRESS][DOMAIN_NAME]"
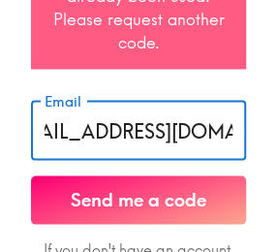
scroll to position [462, 0]
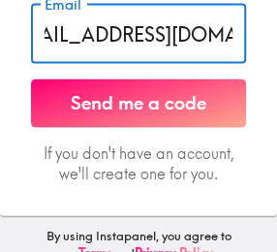
type input "[EMAIL_ADDRESS][DOMAIN_NAME]"
click at [144, 99] on button "Send me a code" at bounding box center [138, 102] width 215 height 48
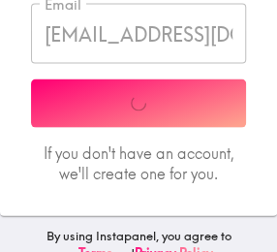
scroll to position [295, 0]
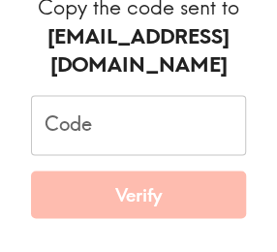
click at [137, 115] on input "Code" at bounding box center [138, 125] width 215 height 60
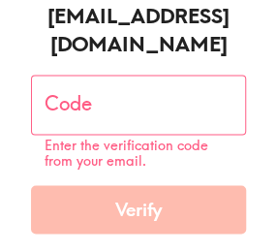
scroll to position [351, 0]
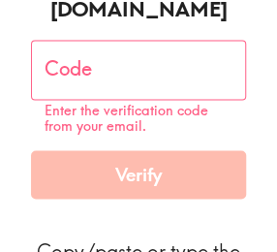
click at [107, 76] on input "Code" at bounding box center [138, 70] width 215 height 60
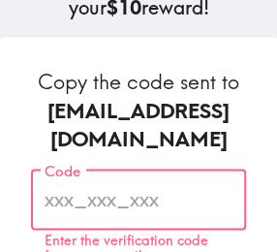
scroll to position [240, 0]
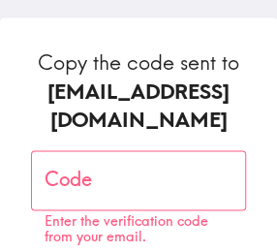
click at [213, 172] on input "Code" at bounding box center [138, 180] width 215 height 60
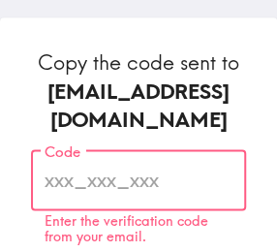
paste input "fbi_4NF_mnh"
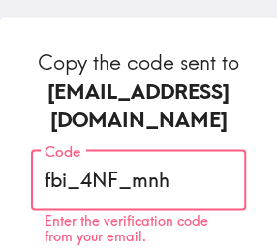
scroll to position [462, 0]
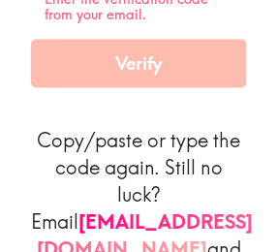
type input "fbi_4NF_mnh"
click at [179, 113] on form "Copy the code sent to [EMAIL_ADDRESS][DOMAIN_NAME] Code fbi_4NF_mnh Code Enter …" at bounding box center [138, 98] width 215 height 543
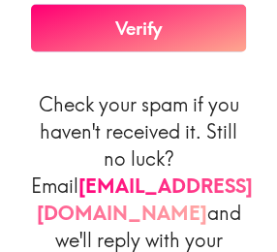
click at [157, 40] on button "Verify" at bounding box center [138, 28] width 215 height 48
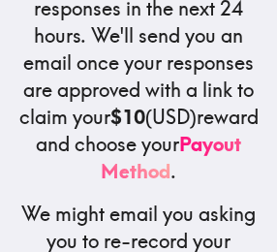
scroll to position [833, 0]
